Goal: Communication & Community: Connect with others

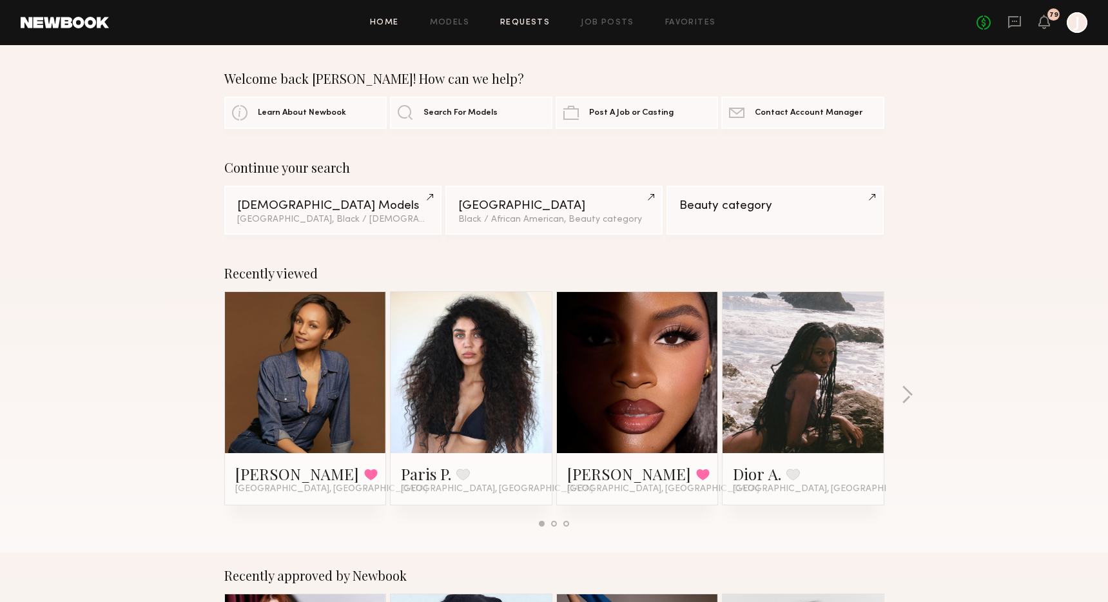
click at [523, 23] on link "Requests" at bounding box center [525, 23] width 50 height 8
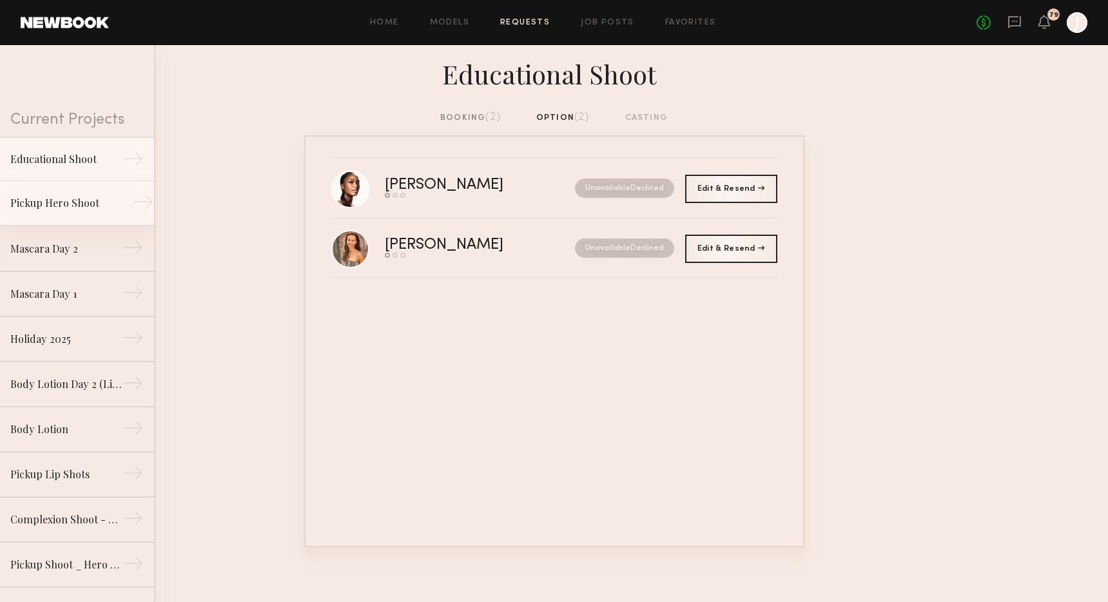
click at [137, 210] on div "→" at bounding box center [143, 204] width 21 height 26
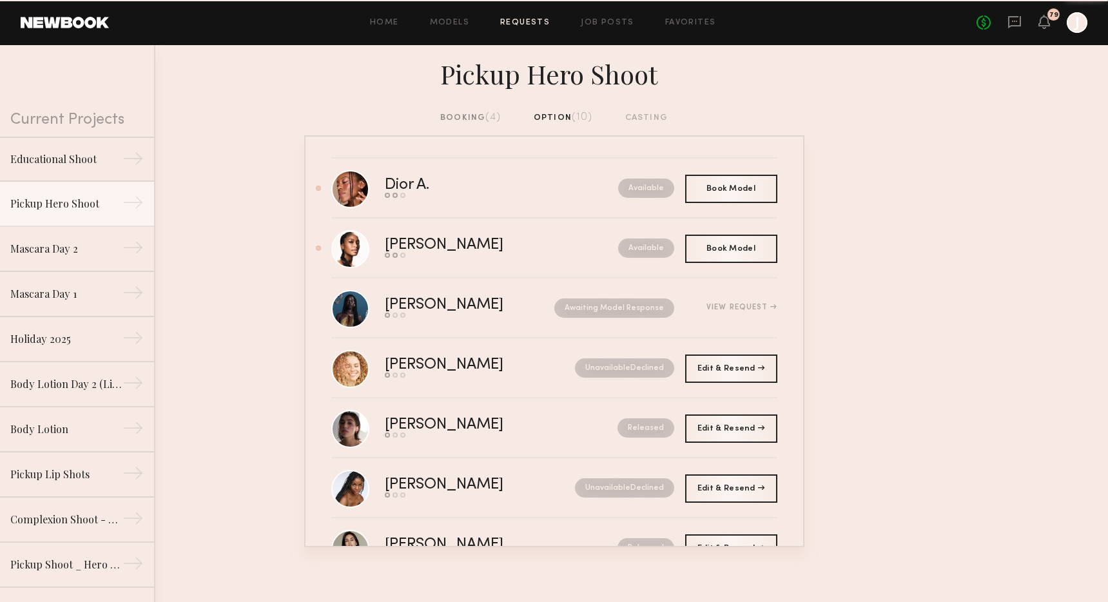
click at [473, 119] on div "booking (4)" at bounding box center [470, 118] width 61 height 14
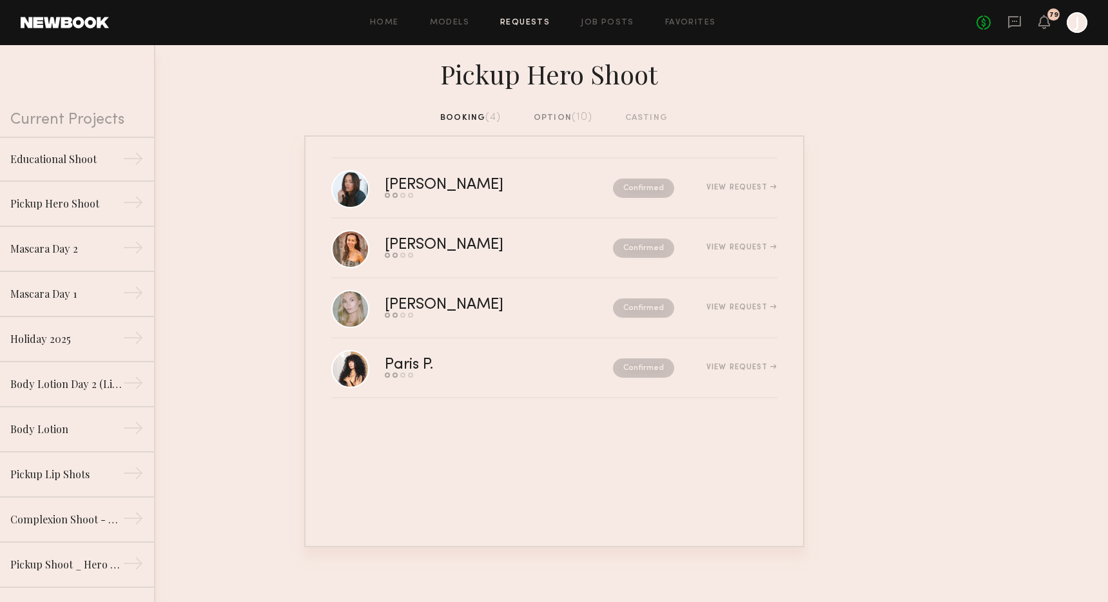
click at [554, 121] on div "option (10)" at bounding box center [563, 118] width 59 height 14
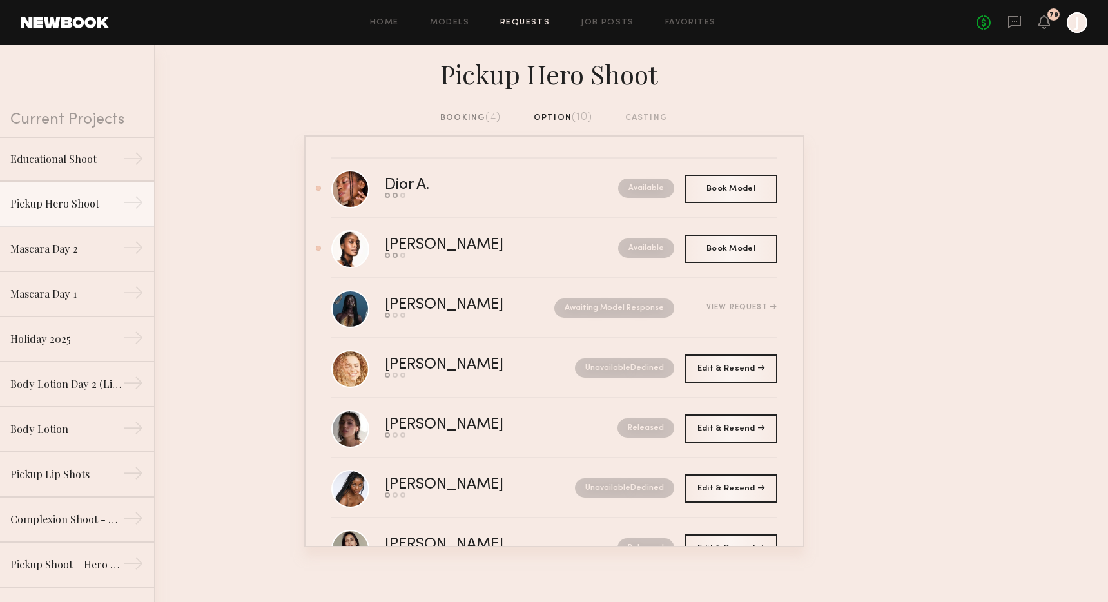
click at [469, 118] on div "booking (4)" at bounding box center [470, 118] width 61 height 14
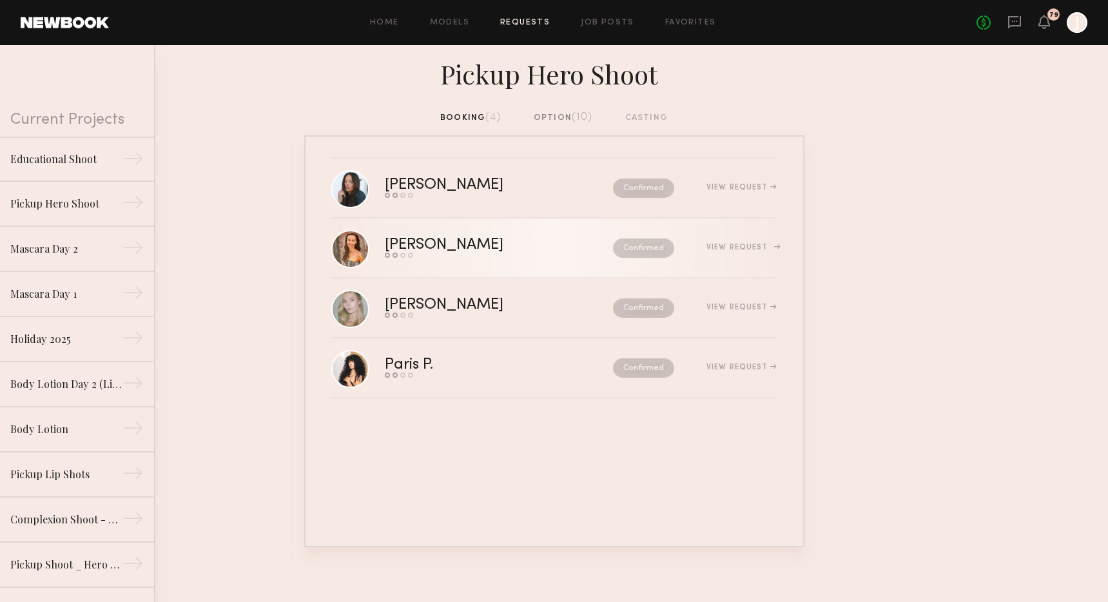
click at [494, 258] on div "Send request Model response Review hours worked Pay model" at bounding box center [471, 255] width 173 height 5
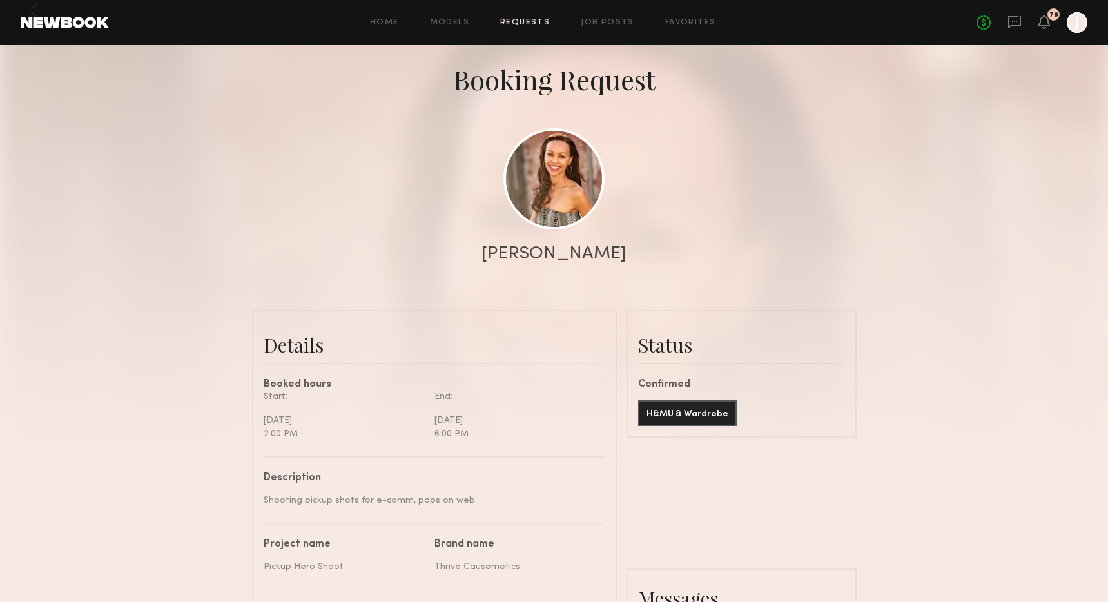
scroll to position [687, 0]
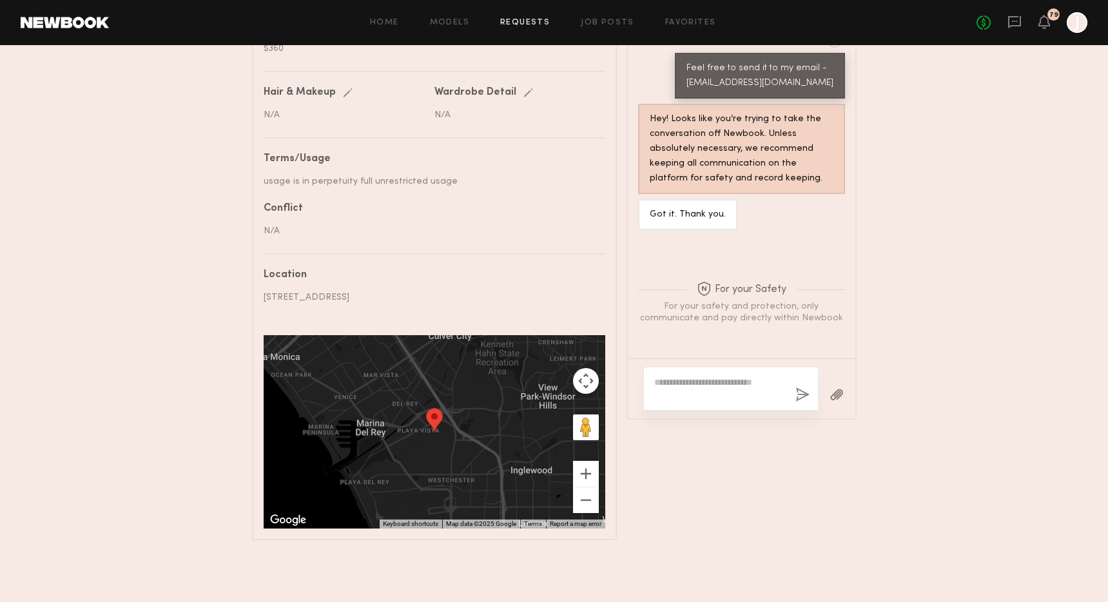
click at [683, 385] on textarea at bounding box center [719, 389] width 131 height 26
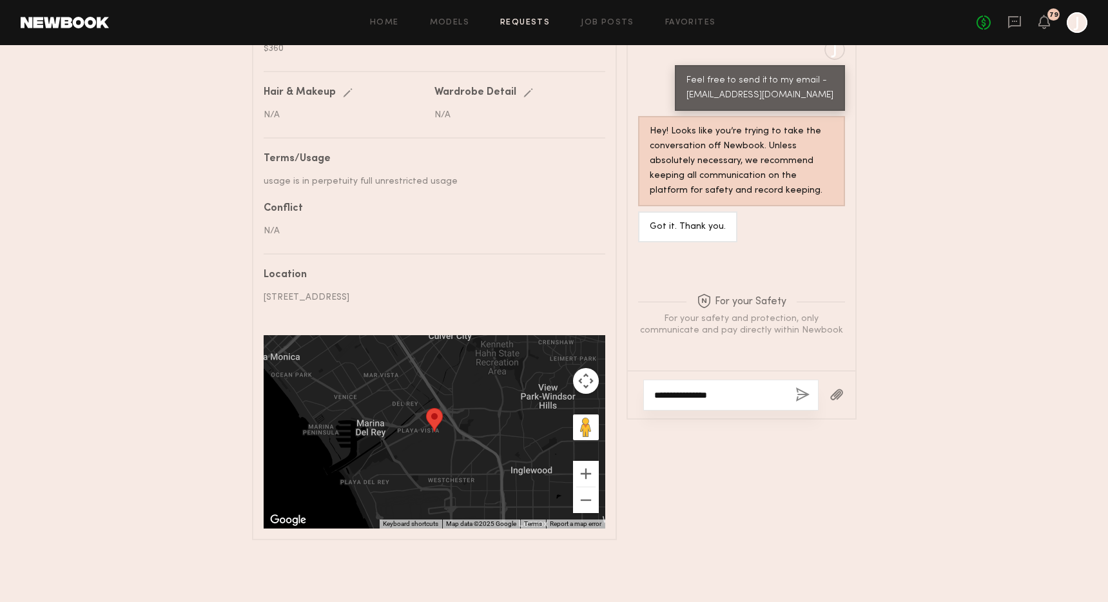
scroll to position [1142, 0]
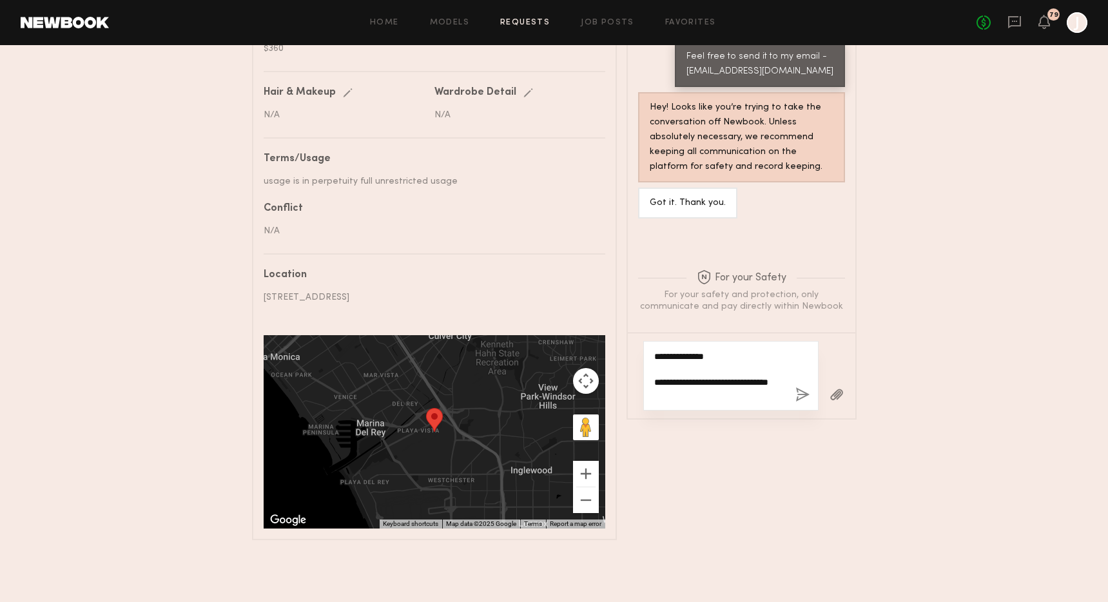
click at [664, 376] on textarea "**********" at bounding box center [719, 376] width 131 height 52
type textarea "**********"
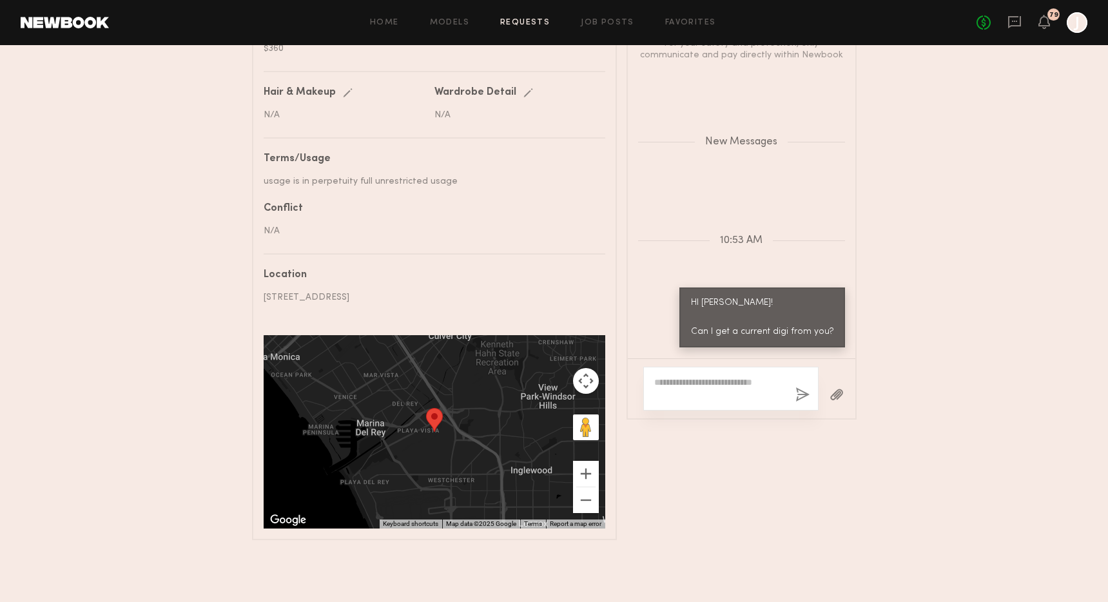
scroll to position [0, 0]
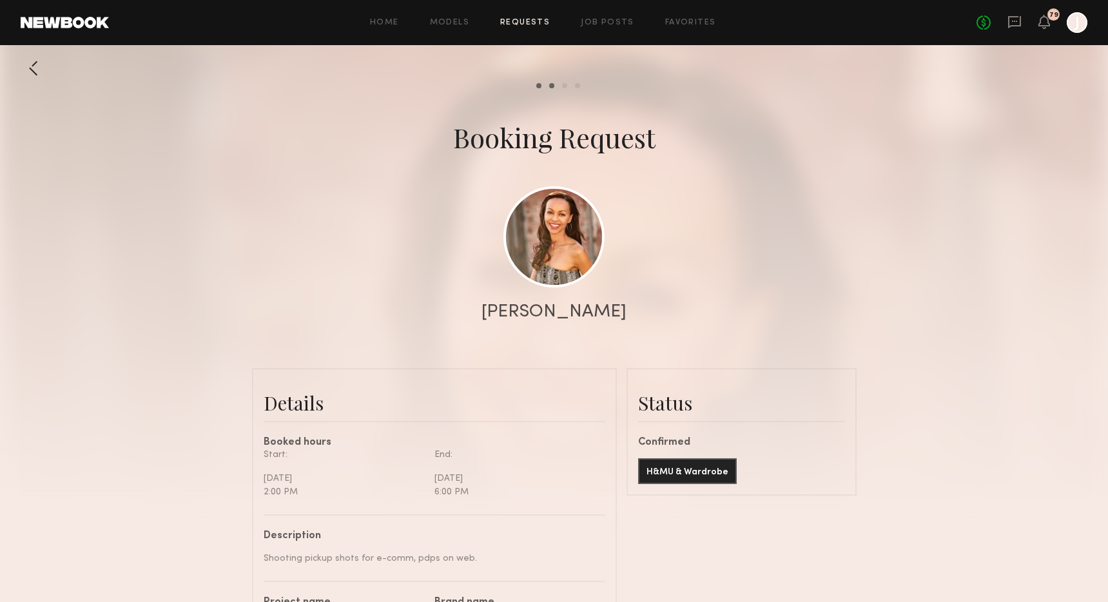
click at [34, 69] on div at bounding box center [34, 68] width 26 height 26
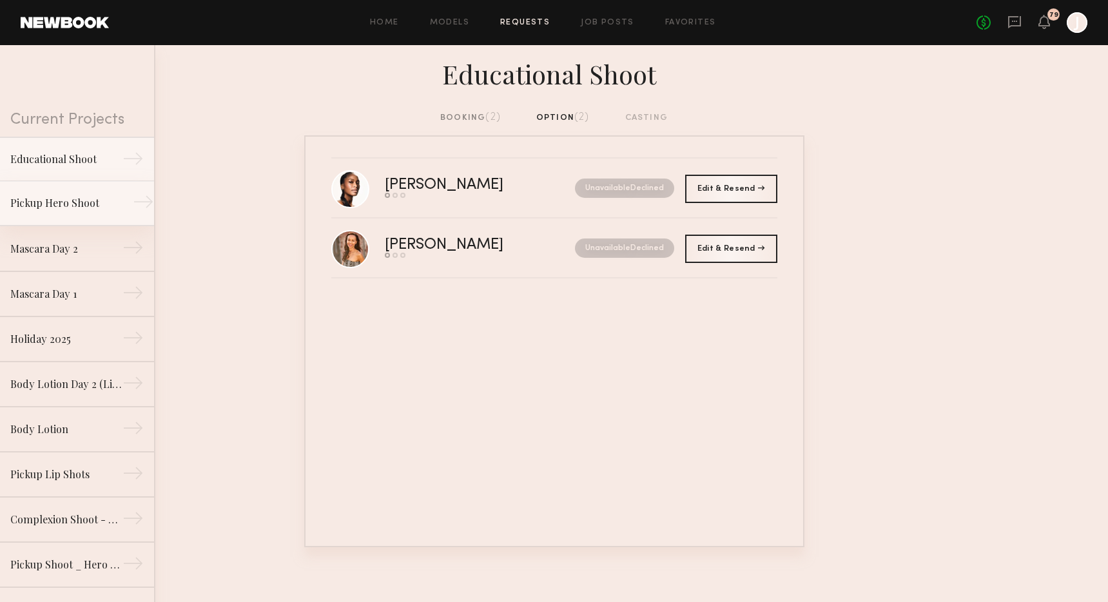
click at [75, 202] on div "Pickup Hero Shoot" at bounding box center [66, 202] width 112 height 15
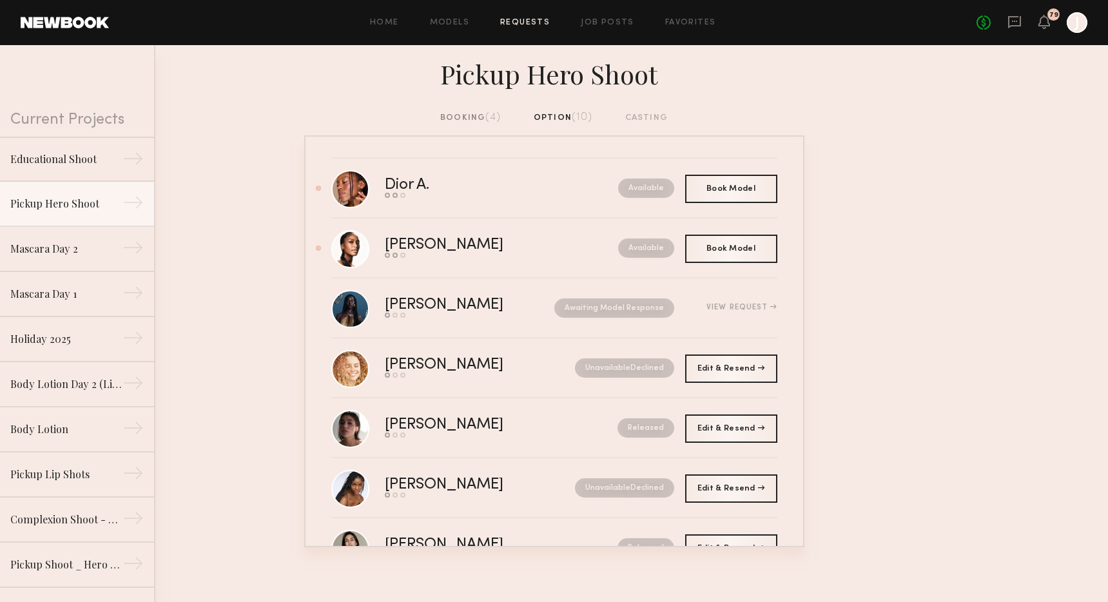
click at [474, 120] on div "booking (4)" at bounding box center [470, 118] width 61 height 14
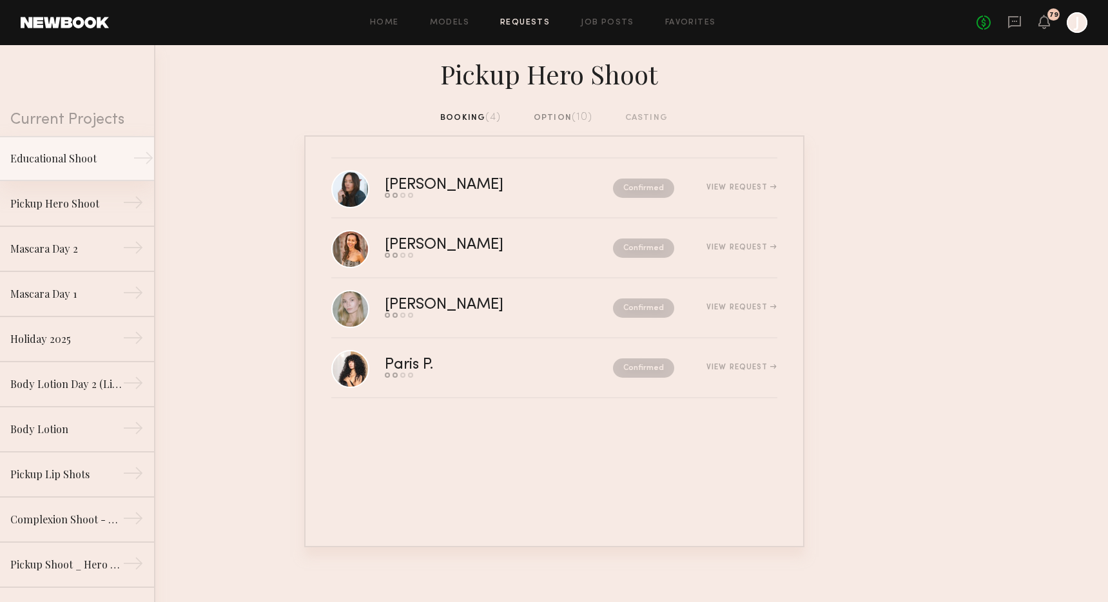
click at [47, 159] on div "Educational Shoot" at bounding box center [66, 158] width 112 height 15
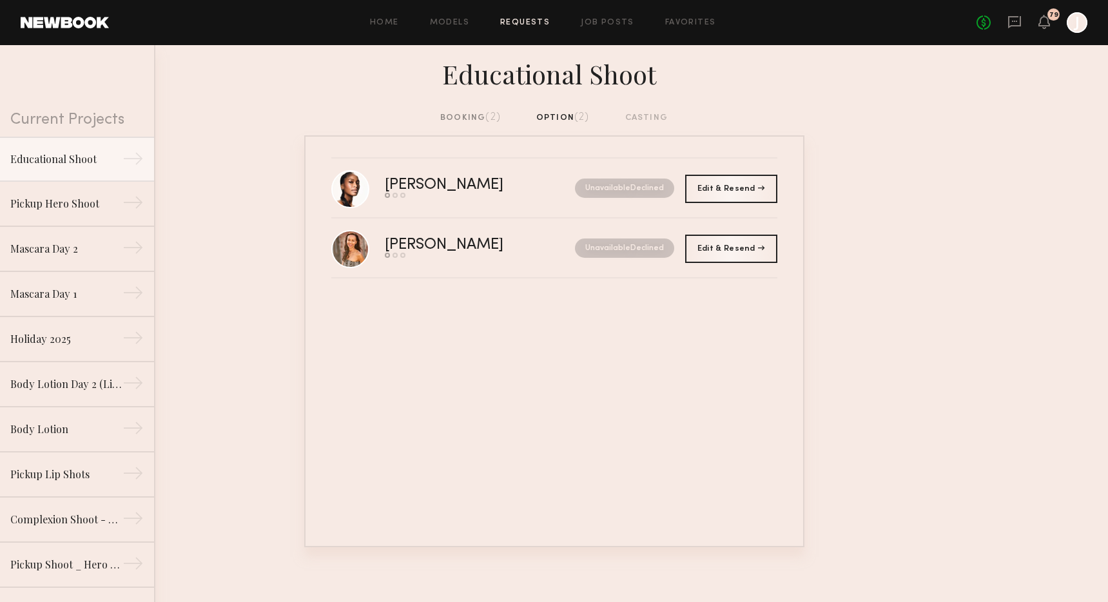
click at [452, 117] on div "booking (2)" at bounding box center [470, 118] width 61 height 14
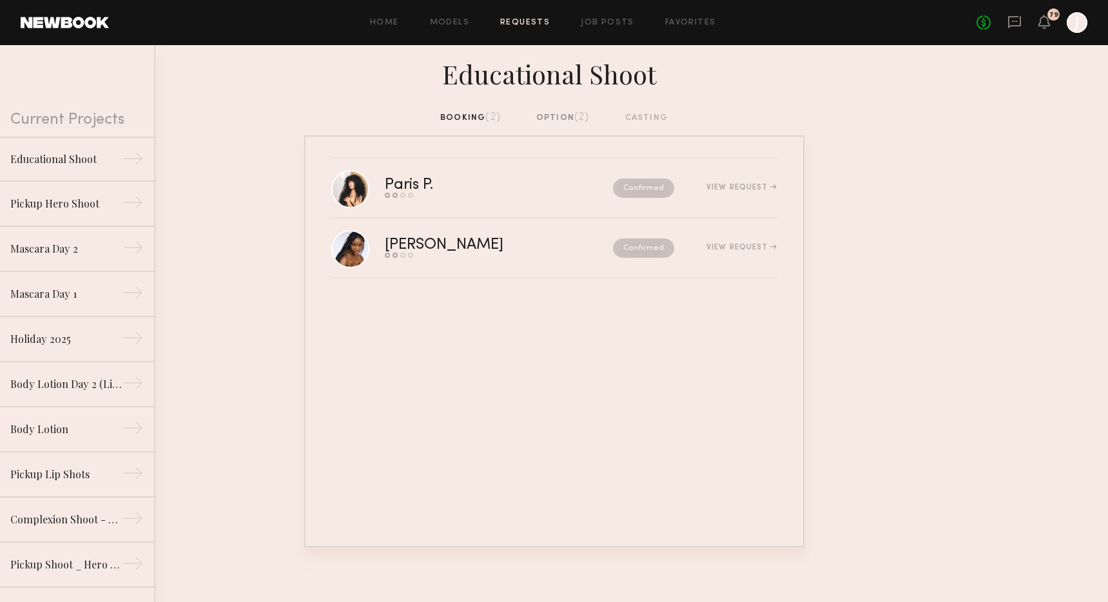
click at [542, 125] on div "option (2)" at bounding box center [563, 118] width 54 height 14
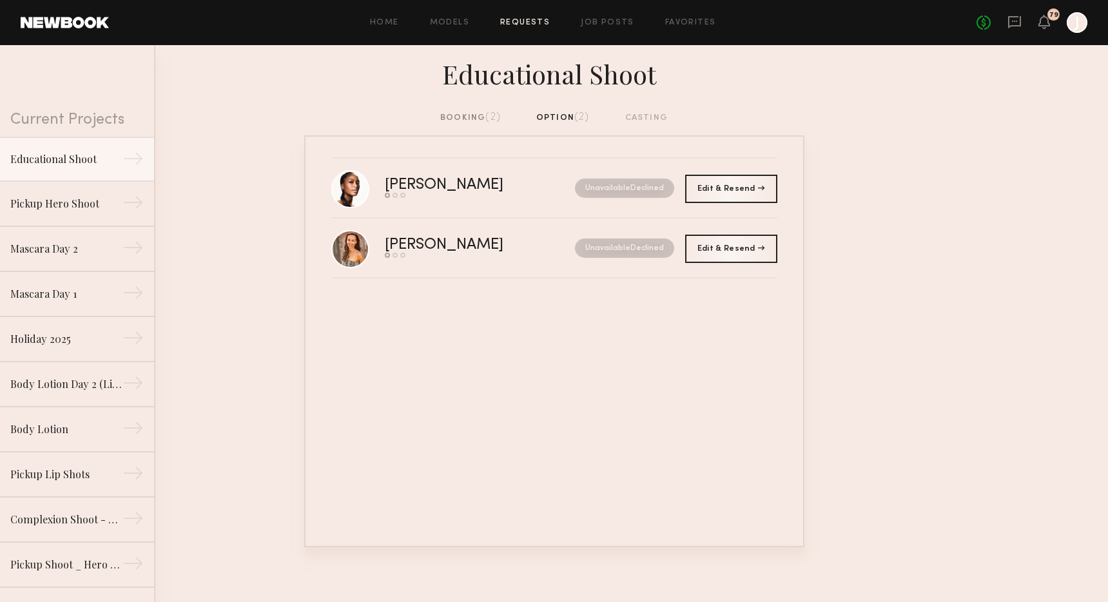
click at [464, 123] on div "booking (2)" at bounding box center [470, 118] width 61 height 14
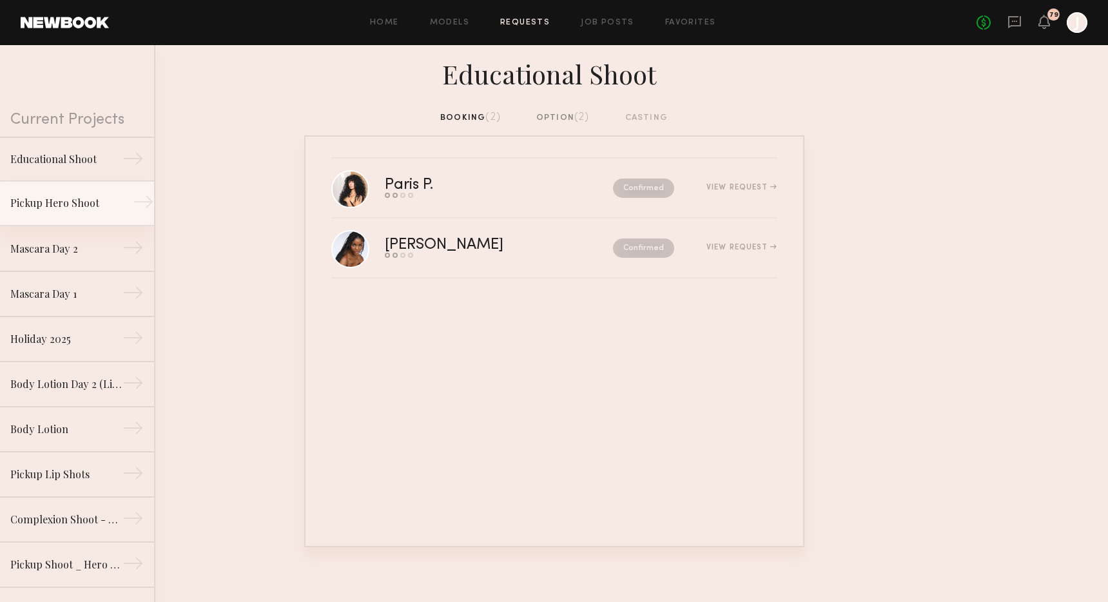
click at [88, 202] on div "Pickup Hero Shoot" at bounding box center [66, 202] width 112 height 15
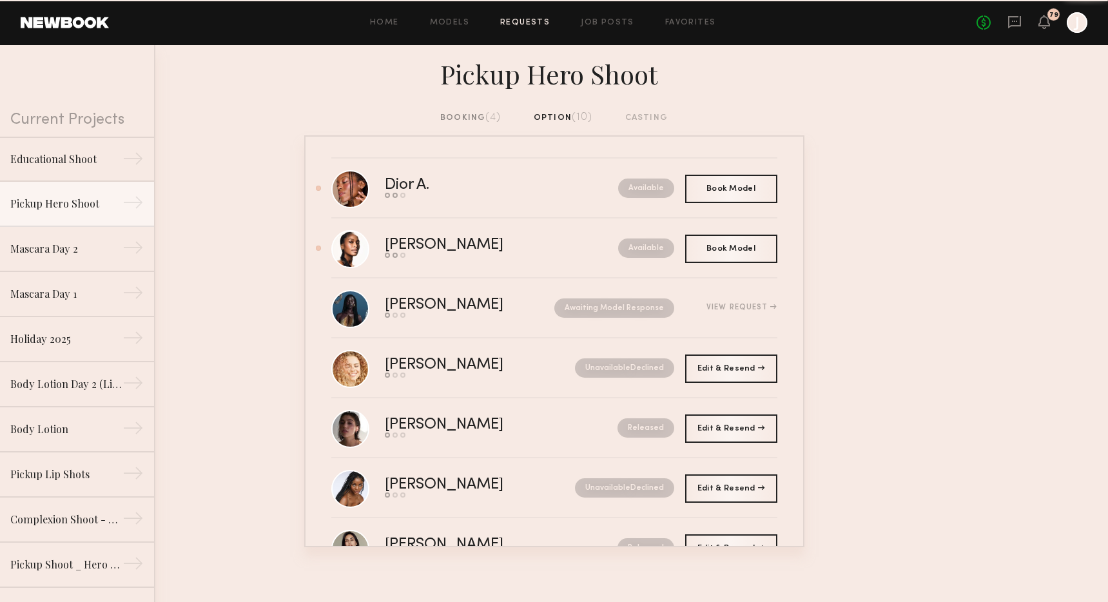
click at [491, 119] on span "(4)" at bounding box center [492, 117] width 15 height 10
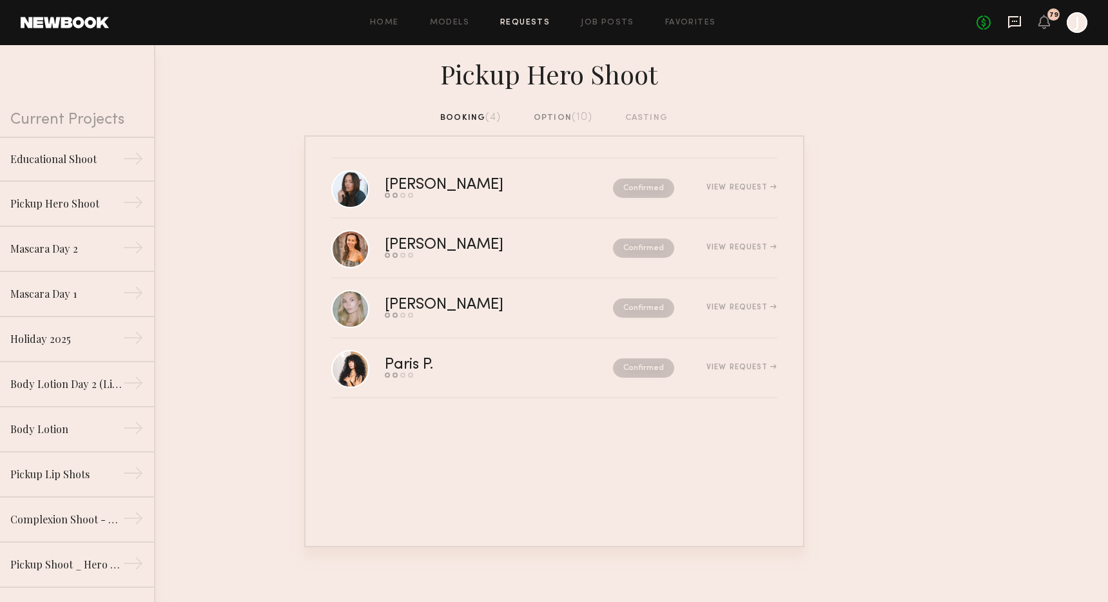
click at [1017, 24] on icon at bounding box center [1015, 22] width 14 height 14
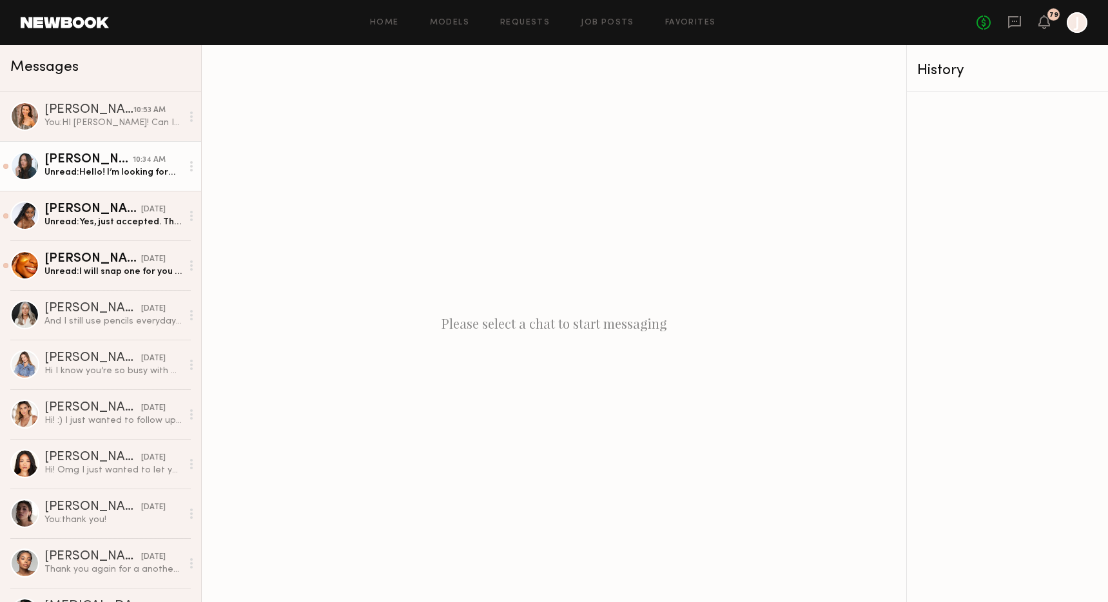
click at [128, 170] on div "Unread: Hello! I’m looking forward to working with you [DATE]. Just checking, d…" at bounding box center [112, 172] width 137 height 12
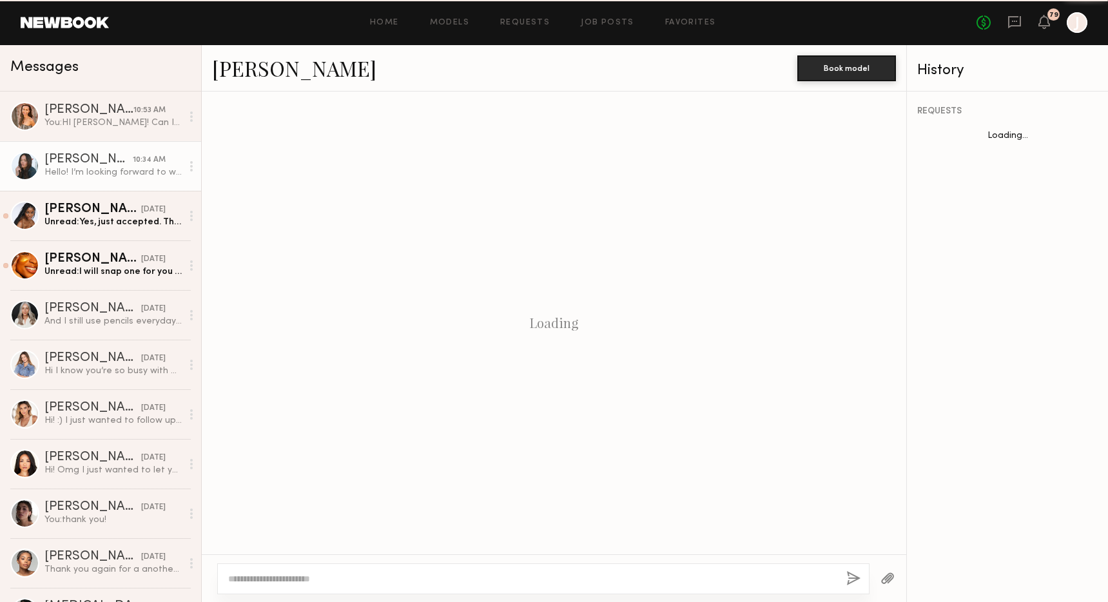
scroll to position [110, 0]
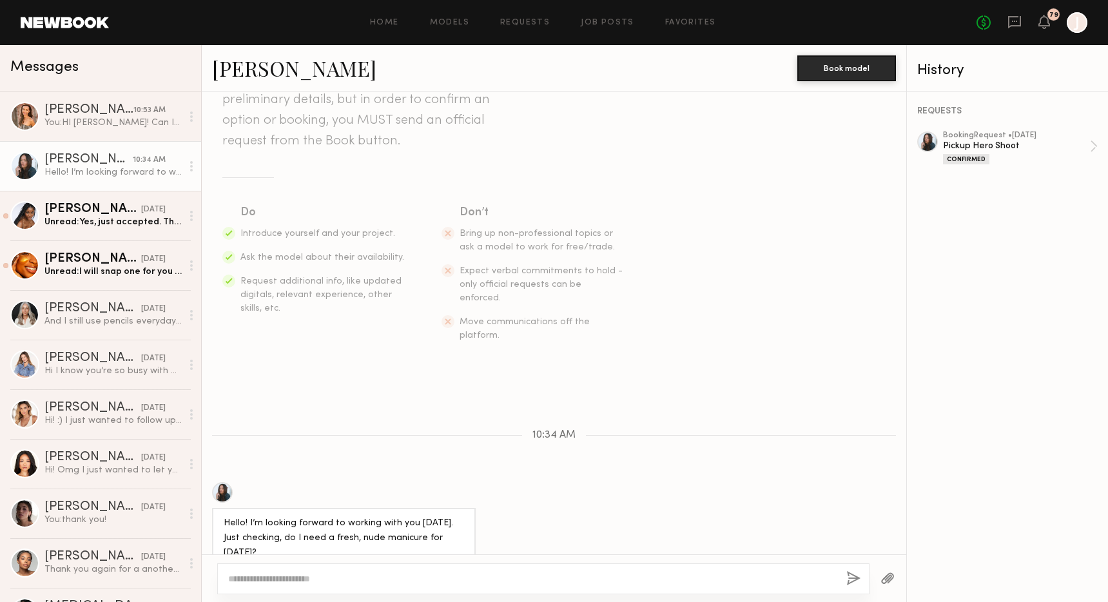
click at [270, 572] on textarea at bounding box center [532, 578] width 608 height 13
type textarea "**********"
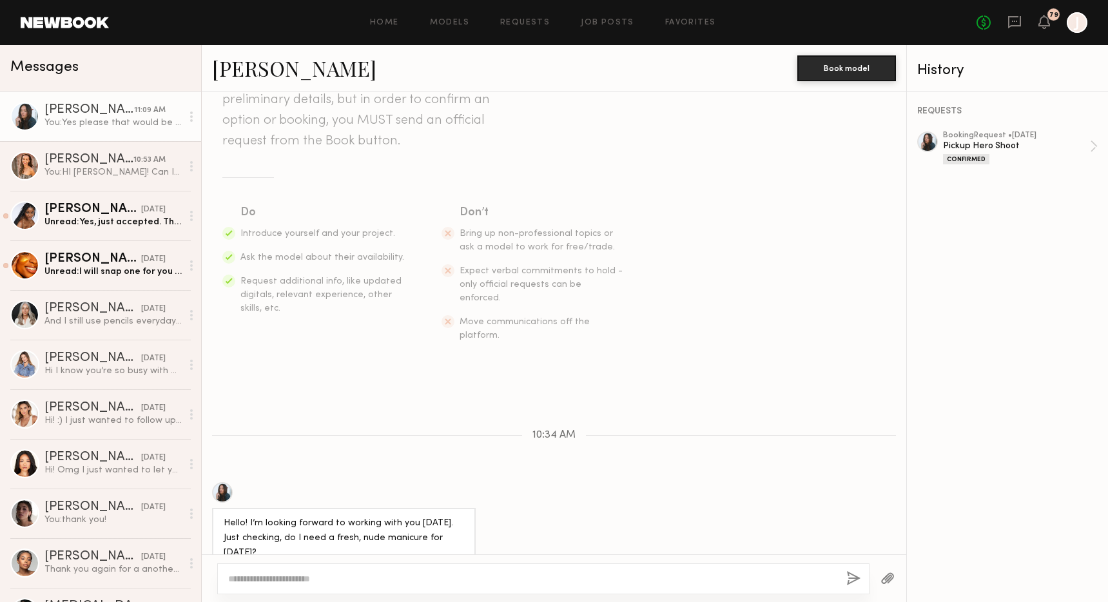
scroll to position [259, 0]
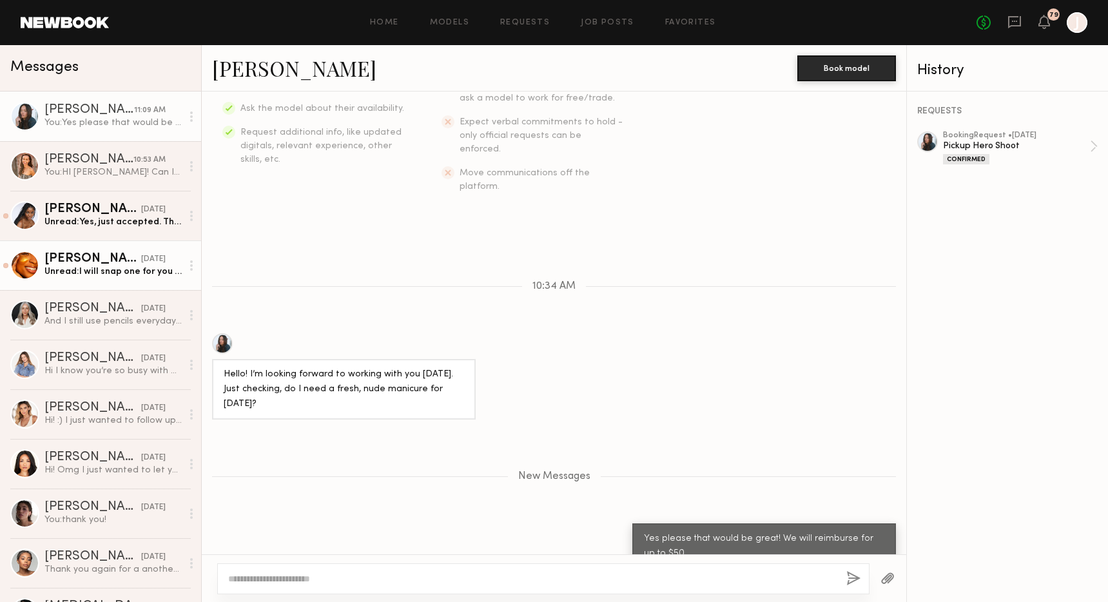
click at [113, 265] on div "[PERSON_NAME]" at bounding box center [92, 259] width 97 height 13
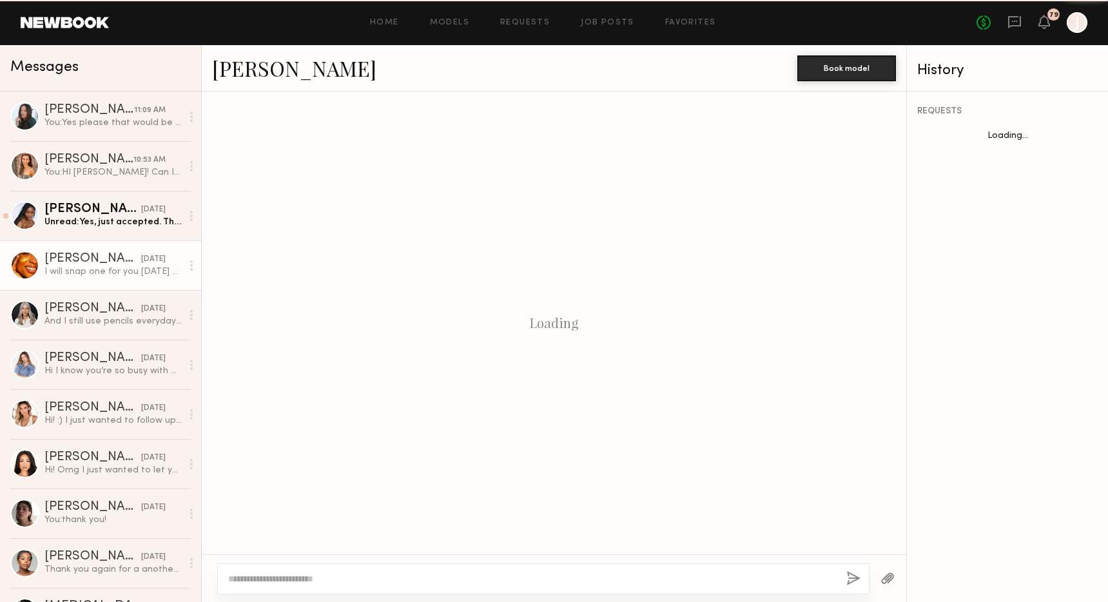
scroll to position [698, 0]
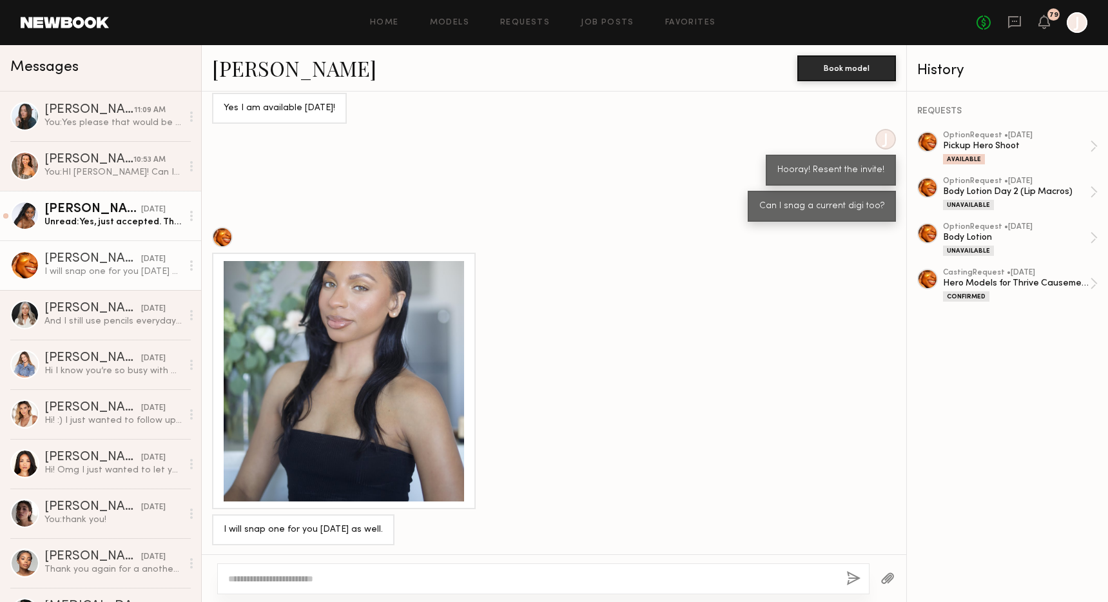
click at [105, 220] on div "Unread: Yes, just accepted. Thank you!" at bounding box center [112, 222] width 137 height 12
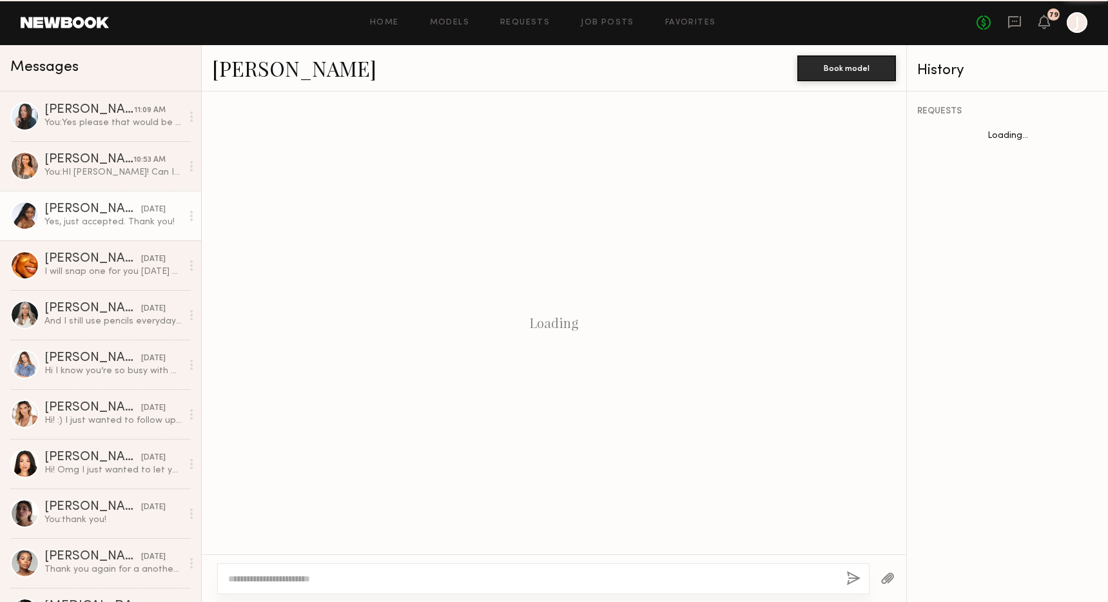
scroll to position [1051, 0]
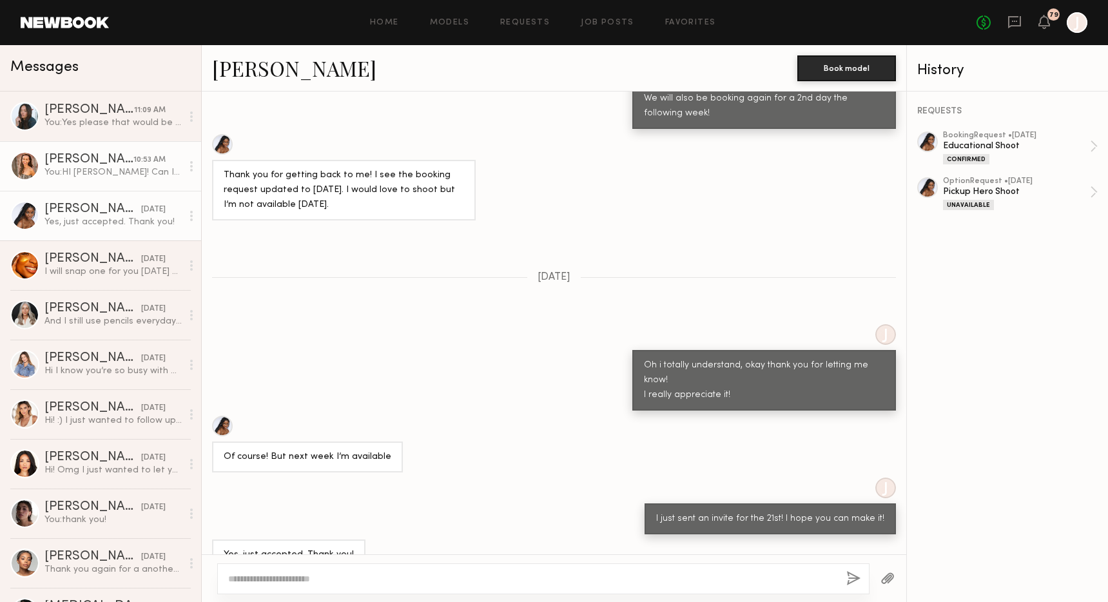
click at [117, 170] on div "You: HI [PERSON_NAME]! Can I get a current digi from you?" at bounding box center [112, 172] width 137 height 12
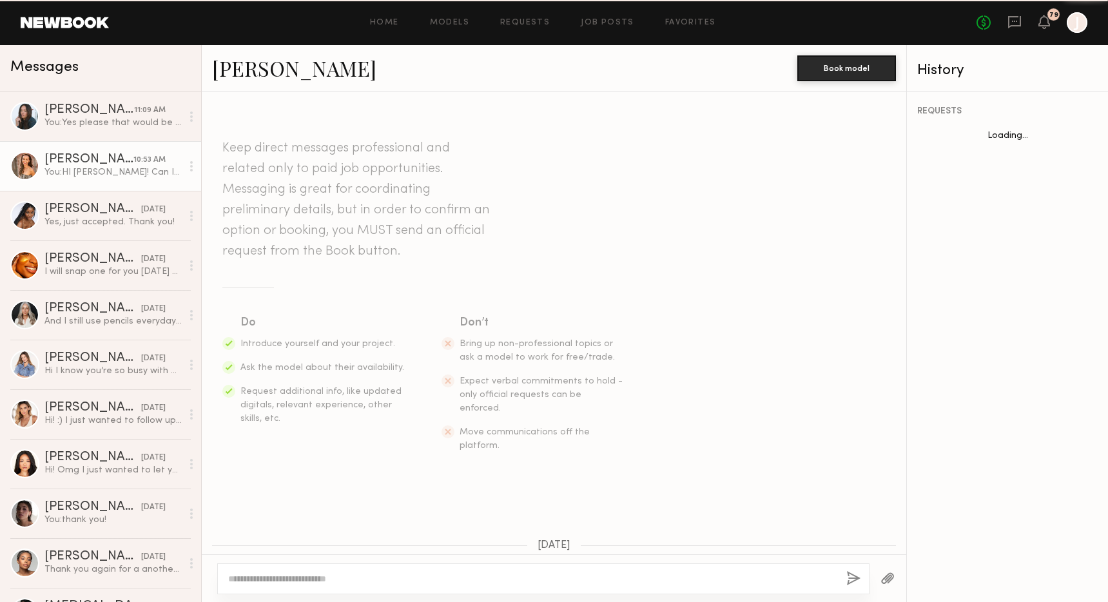
scroll to position [892, 0]
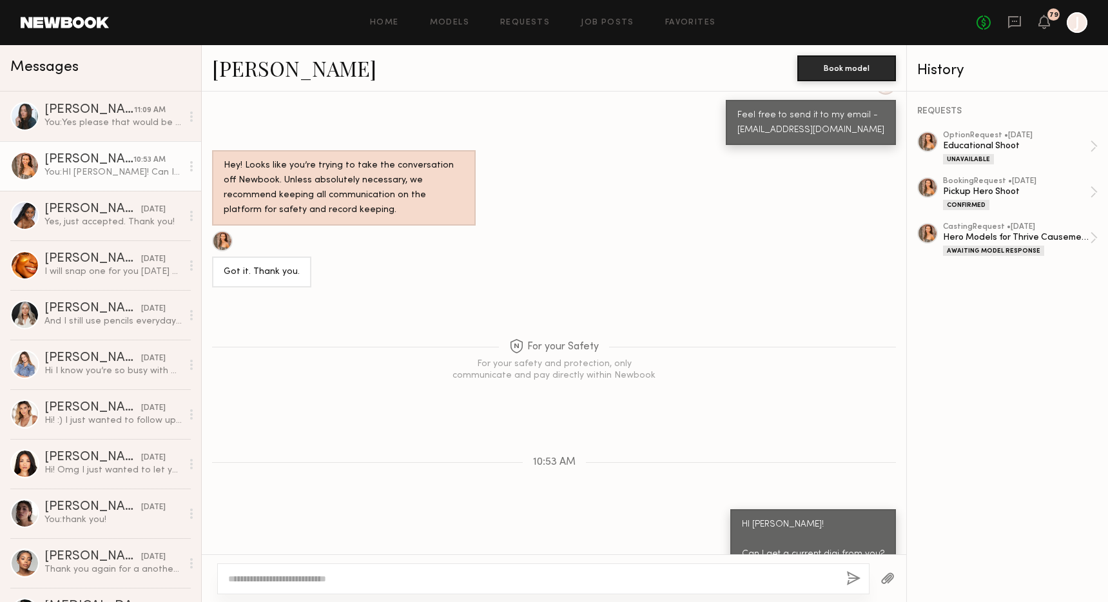
click at [280, 577] on textarea at bounding box center [532, 578] width 608 height 13
click at [133, 375] on div "Hi I know you’re so busy with everything. I would love to get some of the edito…" at bounding box center [112, 371] width 137 height 12
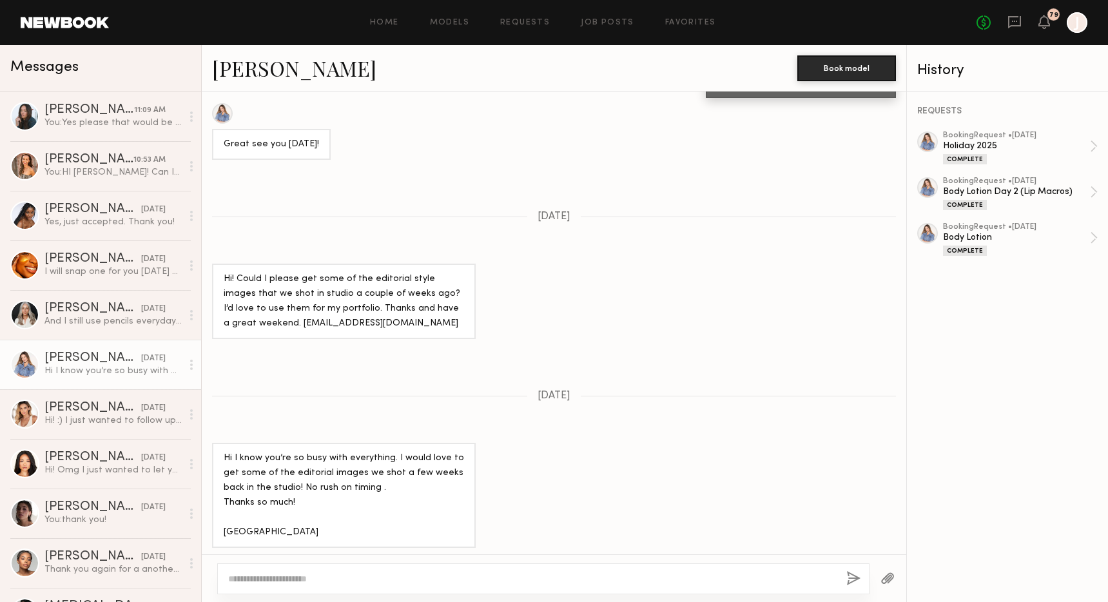
scroll to position [840, 0]
